Goal: Task Accomplishment & Management: Use online tool/utility

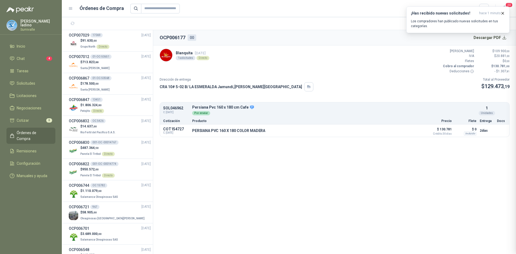
scroll to position [102, 0]
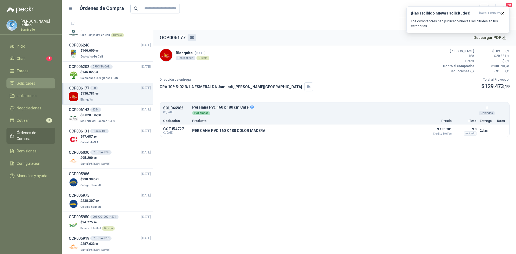
click at [35, 82] on li "Solicitudes" at bounding box center [31, 83] width 42 height 6
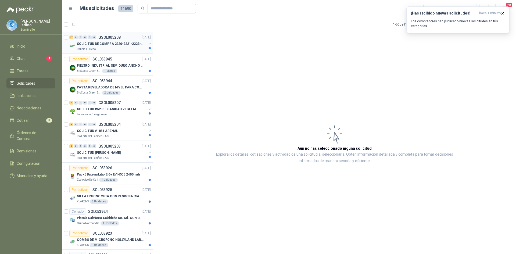
click at [128, 46] on p "SOLICITUD DE COMPRA 2220-2221-2223-2224" at bounding box center [110, 43] width 67 height 5
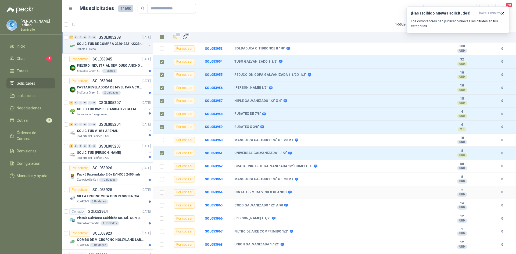
scroll to position [161, 0]
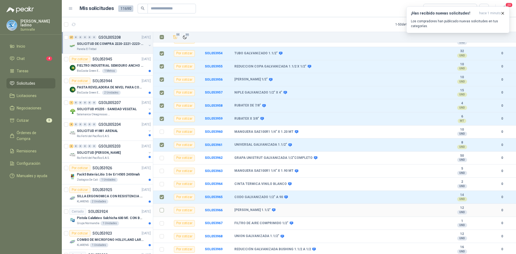
click at [162, 206] on td at bounding box center [160, 210] width 14 height 13
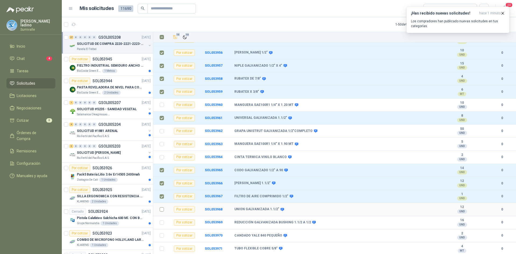
scroll to position [200, 0]
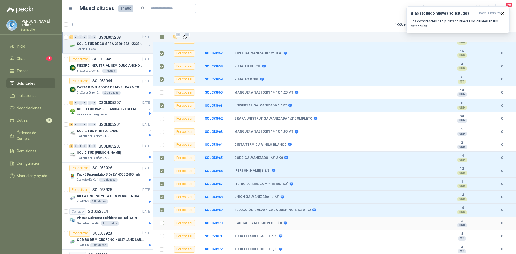
click at [164, 220] on label at bounding box center [162, 223] width 4 height 6
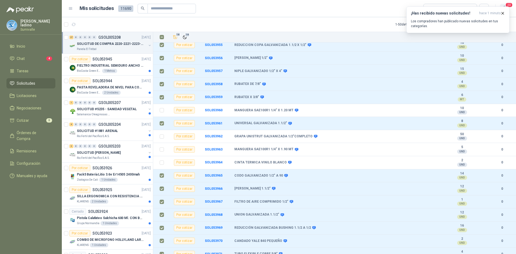
scroll to position [173, 0]
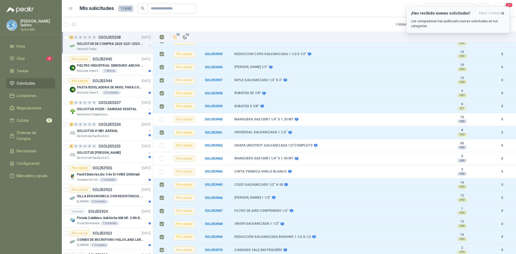
click at [502, 12] on icon "button" at bounding box center [502, 13] width 5 height 5
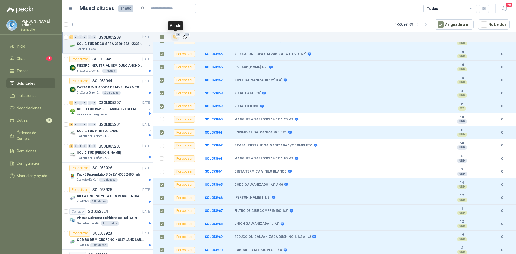
click at [176, 37] on icon "Añadir" at bounding box center [175, 37] width 5 height 5
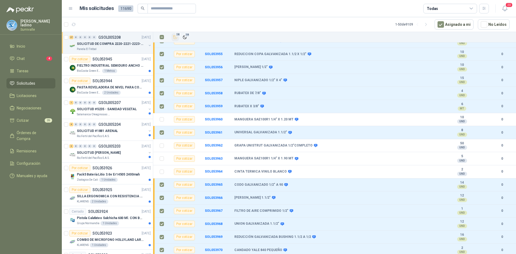
drag, startPoint x: 449, startPoint y: 25, endPoint x: 451, endPoint y: 16, distance: 9.0
click at [449, 24] on button "Asignado a mi" at bounding box center [453, 24] width 39 height 10
click at [452, 9] on div "Todas" at bounding box center [450, 9] width 54 height 10
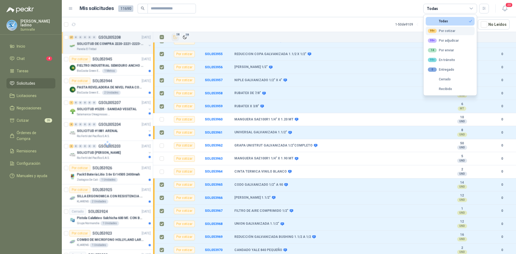
click at [440, 29] on div "99+ Por cotizar" at bounding box center [441, 31] width 27 height 4
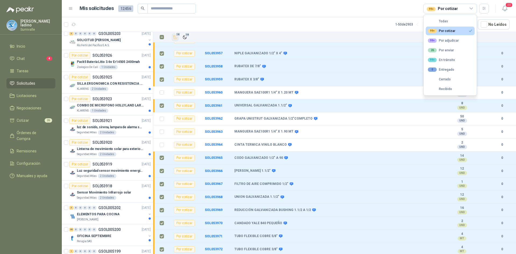
scroll to position [188, 0]
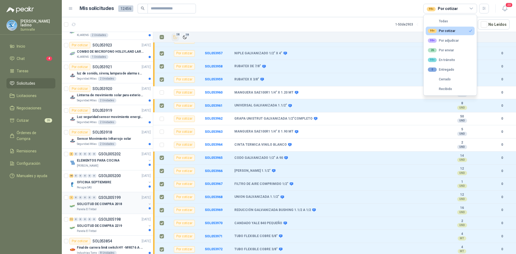
click at [114, 204] on p "SOLICITUD DE COMPRA 2018" at bounding box center [99, 203] width 45 height 5
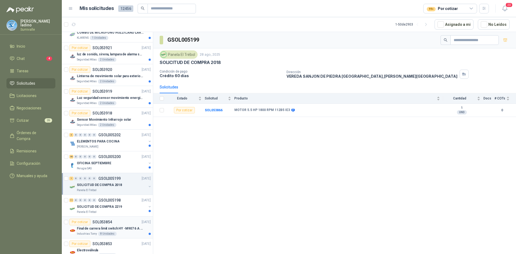
scroll to position [215, 0]
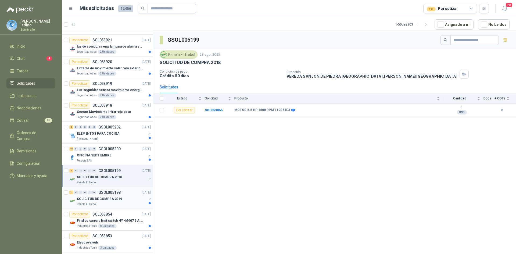
click at [114, 196] on div "SOLICITUD DE COMPRA 2219" at bounding box center [112, 199] width 70 height 6
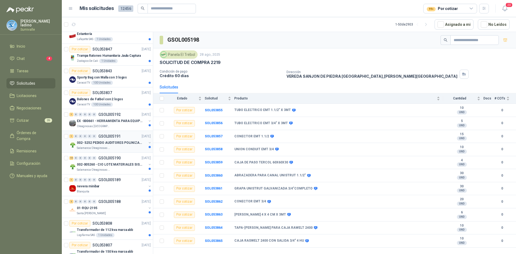
scroll to position [537, 0]
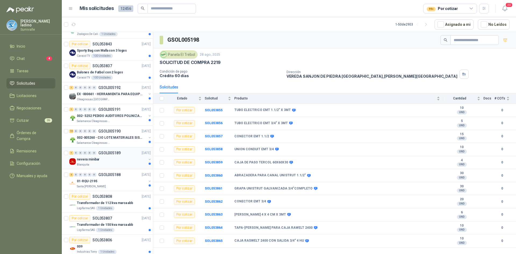
click at [112, 161] on div "nevera minibar" at bounding box center [112, 159] width 70 height 6
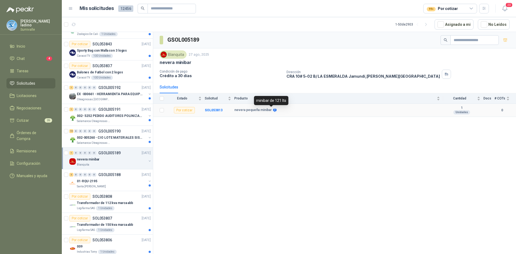
click at [273, 110] on icon at bounding box center [275, 110] width 4 height 4
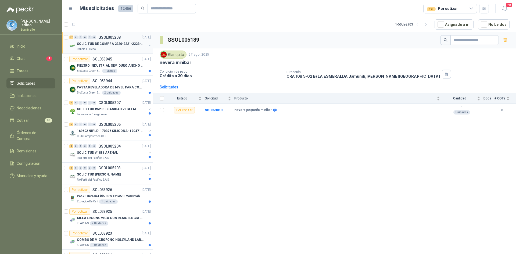
click at [124, 46] on p "SOLICITUD DE COMPRA 2220-2221-2223-2224" at bounding box center [110, 43] width 67 height 5
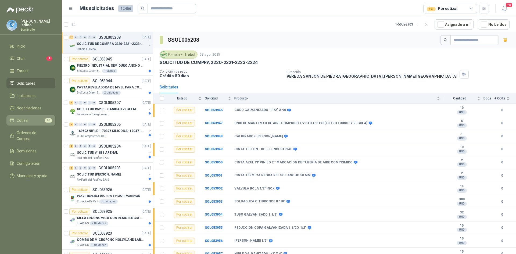
click at [42, 118] on li "Cotizar 26" at bounding box center [31, 120] width 42 height 6
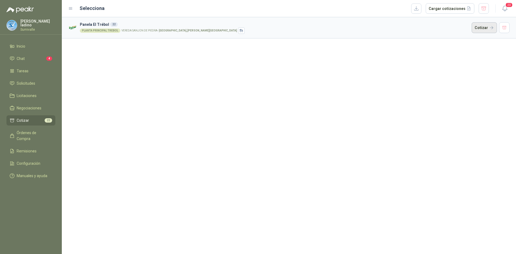
click at [485, 28] on button "Cotizar" at bounding box center [483, 27] width 25 height 11
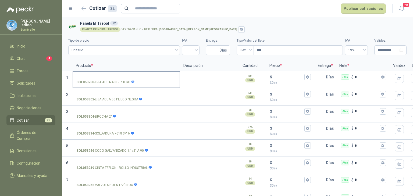
click at [113, 75] on input "SOL053288 - LIJA AGUA 400 - PLIEGO" at bounding box center [126, 77] width 100 height 4
click at [108, 75] on input "SOL053288 - LIJA AGUA 400 - PLIEGO" at bounding box center [126, 77] width 100 height 4
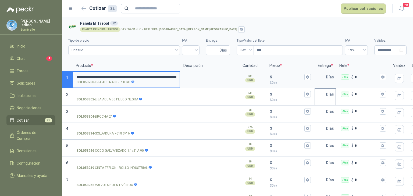
scroll to position [0, 161]
drag, startPoint x: 120, startPoint y: 77, endPoint x: 356, endPoint y: 95, distance: 236.3
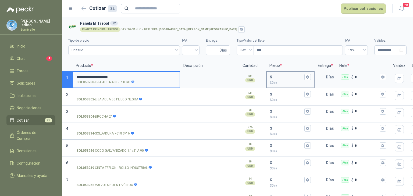
type input "**********"
click at [287, 73] on div "$ $ 0 ,00" at bounding box center [289, 80] width 47 height 16
click at [287, 75] on input "$ $ 0 ,00" at bounding box center [288, 77] width 30 height 4
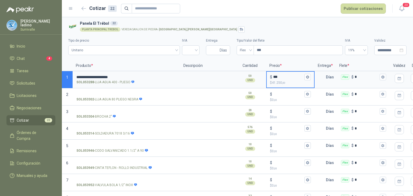
type input "***"
click at [194, 52] on div at bounding box center [190, 50] width 17 height 10
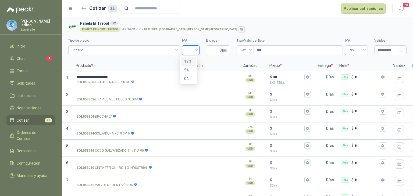
click at [189, 61] on div "19%" at bounding box center [188, 62] width 9 height 6
click at [213, 49] on input "Entrega" at bounding box center [213, 50] width 9 height 9
type input "*"
click at [244, 49] on span "Flex" at bounding box center [245, 50] width 11 height 8
click at [242, 71] on div "Incluido" at bounding box center [242, 70] width 8 height 6
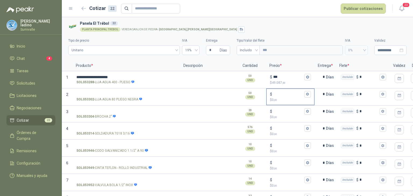
click at [283, 97] on p "$ 0 ,00" at bounding box center [290, 99] width 41 height 5
click at [283, 96] on input "$ $ 0 ,00" at bounding box center [288, 94] width 30 height 4
click at [285, 94] on input "$ $ 0 ,00" at bounding box center [288, 94] width 30 height 4
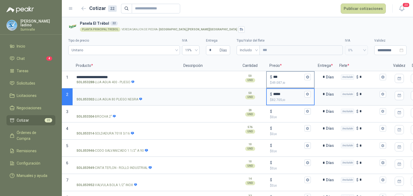
type input "*****"
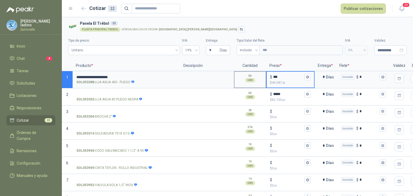
drag, startPoint x: 271, startPoint y: 79, endPoint x: 249, endPoint y: 79, distance: 21.8
click at [250, 79] on section "**********" at bounding box center [237, 79] width 351 height 17
type input "*****"
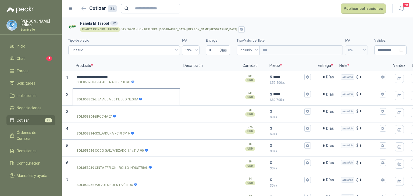
click at [96, 92] on input "SOL053302 - LIJA AGUA 80 PLIEGO NEGRA" at bounding box center [126, 94] width 100 height 4
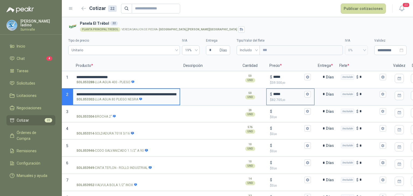
scroll to position [0, 160]
drag, startPoint x: 119, startPoint y: 93, endPoint x: 332, endPoint y: 103, distance: 213.5
click at [332, 103] on section "**********" at bounding box center [237, 96] width 351 height 17
type input "**********"
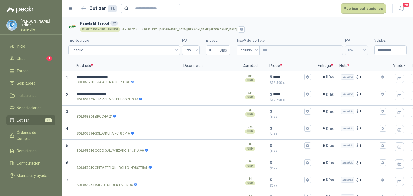
click at [103, 110] on input "SOL053304 - BROCHA 2"" at bounding box center [126, 112] width 100 height 4
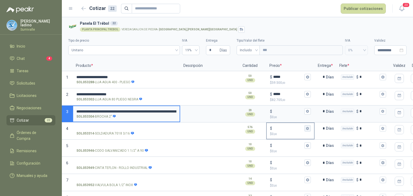
scroll to position [0, 164]
drag, startPoint x: 126, startPoint y: 109, endPoint x: 319, endPoint y: 126, distance: 193.8
type input "**********"
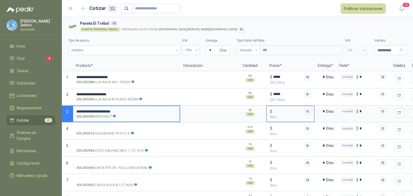
click at [288, 111] on input "$ $ 0 ,00" at bounding box center [288, 111] width 30 height 4
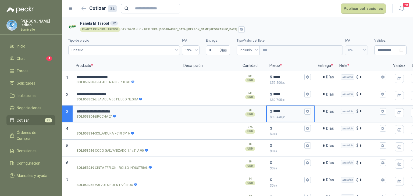
type input "*****"
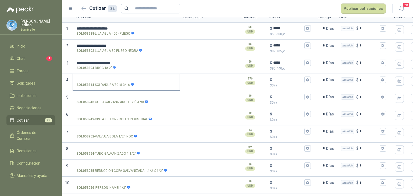
scroll to position [54, 0]
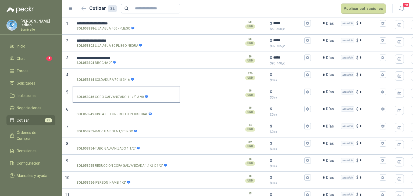
click at [125, 90] on input "SOL053946 - CODO GALVANIZADO 1.1/2" A 90" at bounding box center [126, 92] width 100 height 4
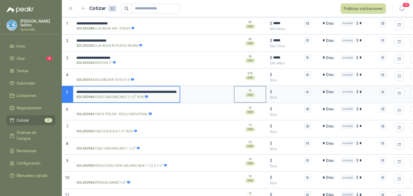
scroll to position [0, 167]
drag, startPoint x: 131, startPoint y: 90, endPoint x: 274, endPoint y: 88, distance: 142.9
click at [274, 88] on section "**********" at bounding box center [237, 94] width 351 height 17
type input "**********"
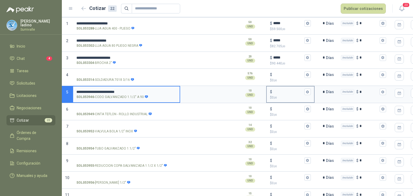
click at [274, 91] on input "$ $ 0 ,00" at bounding box center [288, 92] width 30 height 4
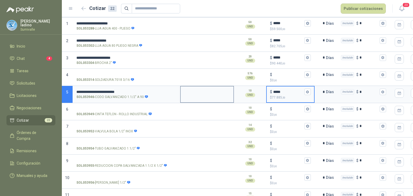
type input "*****"
click at [168, 110] on input "SOL053949 - CINTA TEFLON - ROLLO INDUSTRIAL" at bounding box center [126, 109] width 100 height 4
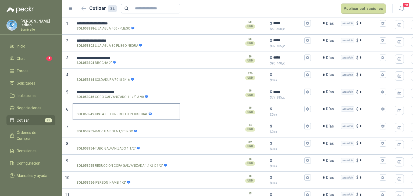
click at [118, 107] on input "SOL053949 - CINTA TEFLON - ROLLO INDUSTRIAL" at bounding box center [126, 109] width 100 height 4
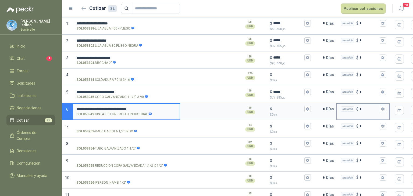
drag, startPoint x: 152, startPoint y: 107, endPoint x: 340, endPoint y: 113, distance: 188.1
click at [339, 112] on section "**********" at bounding box center [237, 111] width 351 height 17
click at [289, 109] on input "$ $ 0 ,00" at bounding box center [288, 109] width 30 height 4
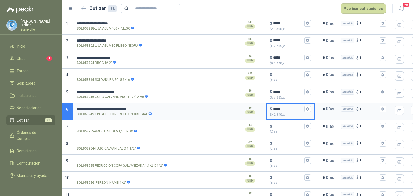
type input "*****"
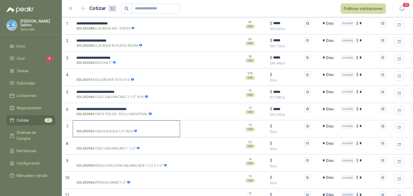
click at [120, 124] on input "SOL053952 - VALVULA BOLA 1/2" INOX" at bounding box center [126, 126] width 100 height 4
